Goal: Obtain resource: Download file/media

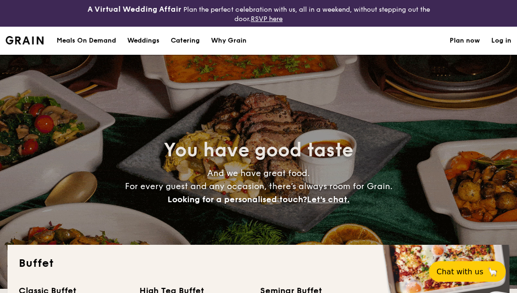
select select
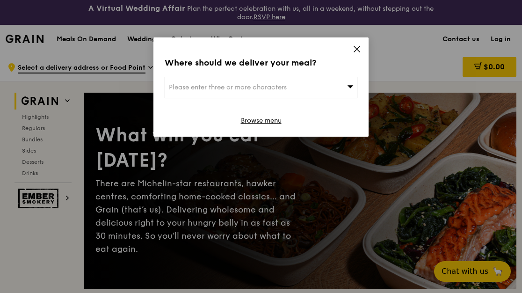
click at [360, 50] on icon at bounding box center [357, 49] width 8 height 8
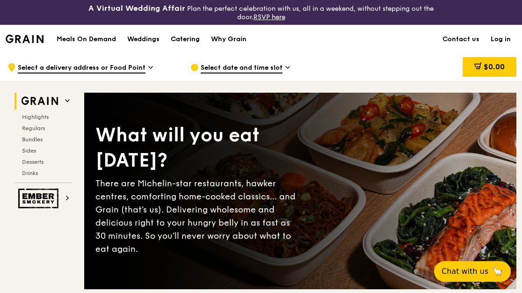
click at [178, 31] on div "Catering" at bounding box center [185, 39] width 29 height 28
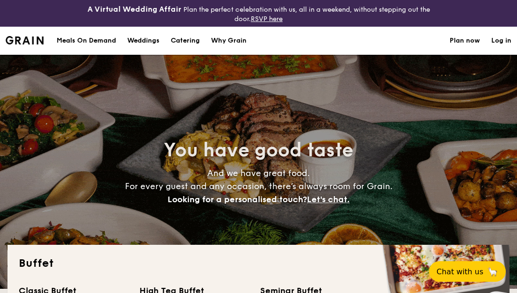
select select
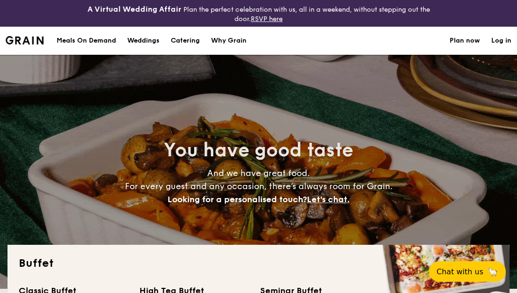
click at [195, 43] on h1 "Catering" at bounding box center [185, 41] width 29 height 28
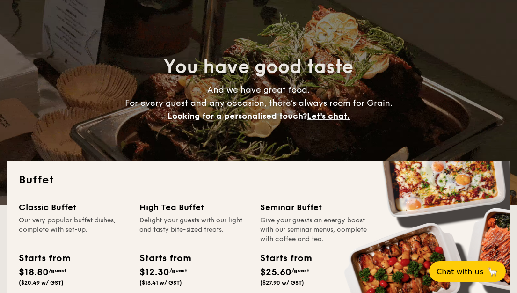
scroll to position [187, 0]
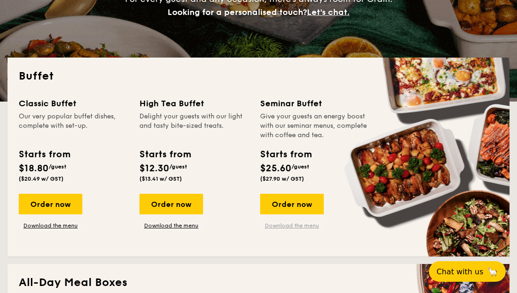
click at [305, 226] on link "Download the menu" at bounding box center [292, 225] width 64 height 7
click at [38, 224] on link "Download the menu" at bounding box center [51, 225] width 64 height 7
